Goal: Contribute content: Add original content to the website for others to see

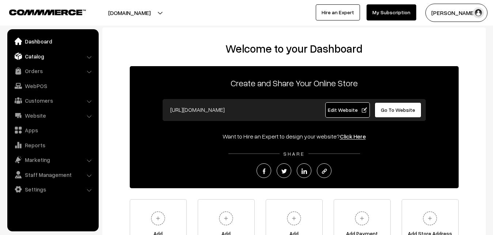
click at [45, 55] on link "Catalog" at bounding box center [52, 56] width 87 height 13
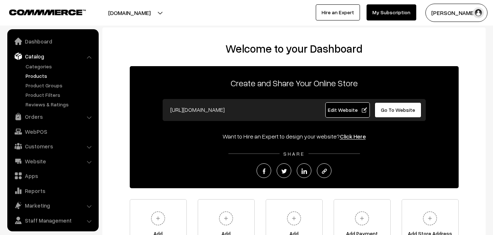
click at [42, 75] on link "Products" at bounding box center [60, 76] width 72 height 8
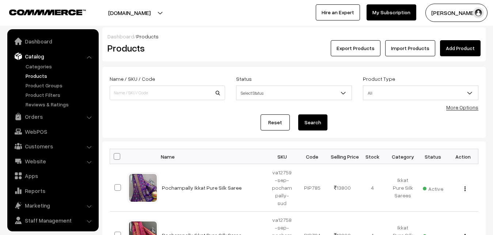
scroll to position [18, 0]
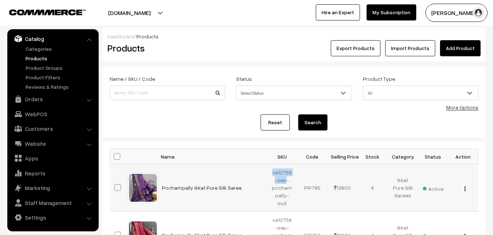
drag, startPoint x: 273, startPoint y: 172, endPoint x: 285, endPoint y: 179, distance: 14.1
click at [285, 179] on td "va12759-sep-pochampally-sud" at bounding box center [282, 187] width 30 height 47
copy td "va12759-sep"
click at [192, 50] on h2 "Products" at bounding box center [165, 47] width 117 height 11
click at [445, 50] on link "Add Product" at bounding box center [460, 48] width 41 height 16
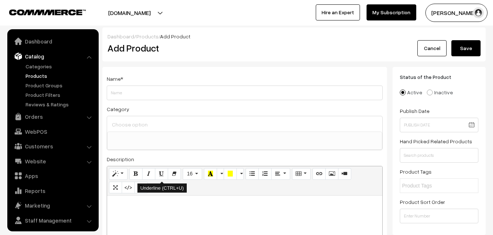
select select
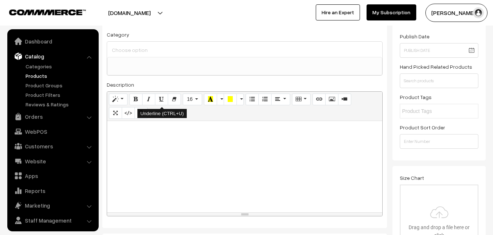
scroll to position [18, 0]
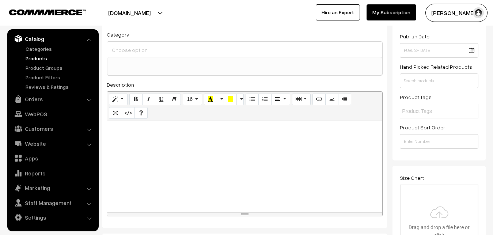
click at [133, 165] on div at bounding box center [244, 166] width 275 height 91
paste div
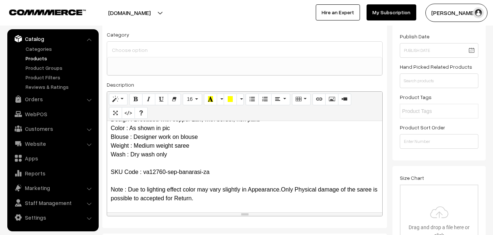
scroll to position [0, 0]
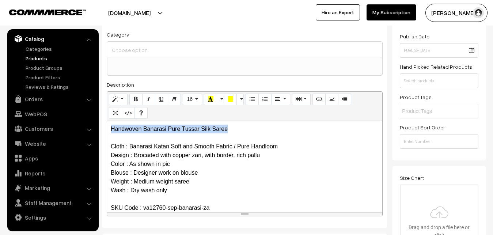
drag, startPoint x: 233, startPoint y: 127, endPoint x: 85, endPoint y: 122, distance: 148.0
click at [107, 122] on div "Handwoven Banarasi Pure Tussar Silk Saree Cloth : Banarasi Katan Soft and Smoot…" at bounding box center [244, 166] width 275 height 91
copy p "Handwoven Banarasi Pure Tussar Silk Saree"
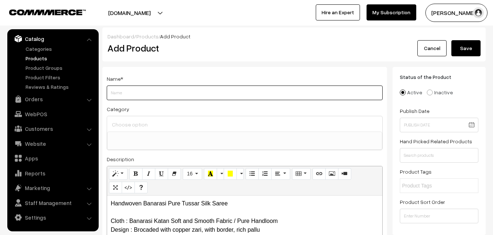
click at [135, 96] on input "Weight" at bounding box center [245, 92] width 276 height 15
paste input "Handwoven Banarasi Pure Tussar Silk Saree"
type input "Handwoven Banarasi Pure Tussar Silk Saree"
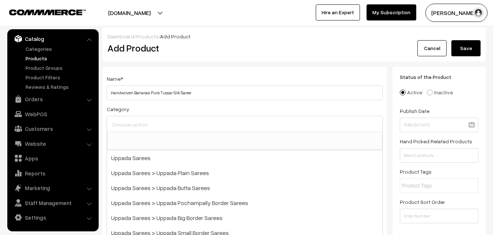
click at [139, 126] on input at bounding box center [244, 124] width 269 height 11
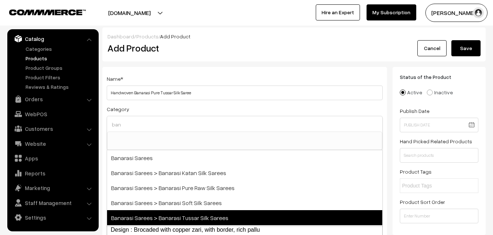
type input "ban"
click at [203, 213] on span "Banarasi Sarees > Banarasi Tussar Silk Sarees" at bounding box center [244, 217] width 275 height 15
select select "39"
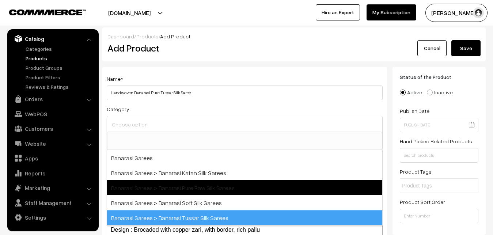
scroll to position [368, 0]
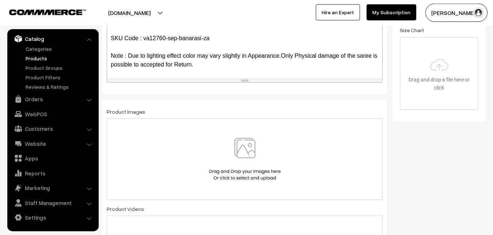
scroll to position [224, 0]
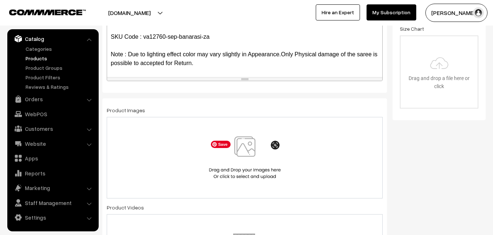
click at [245, 152] on img at bounding box center [244, 157] width 75 height 43
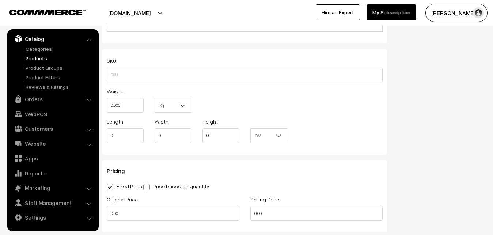
scroll to position [335, 0]
